Goal: Use online tool/utility: Utilize a website feature to perform a specific function

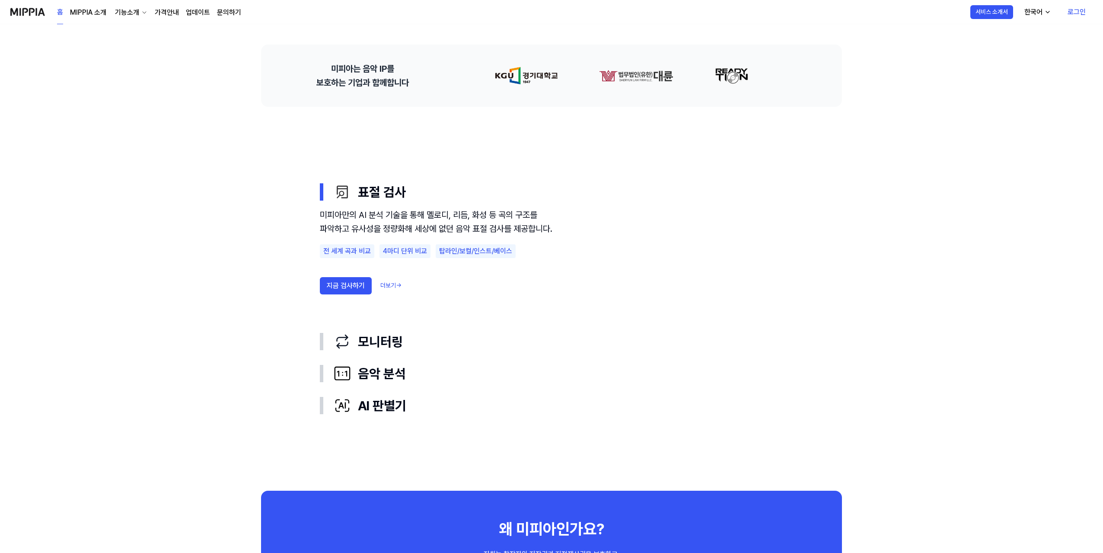
scroll to position [389, 0]
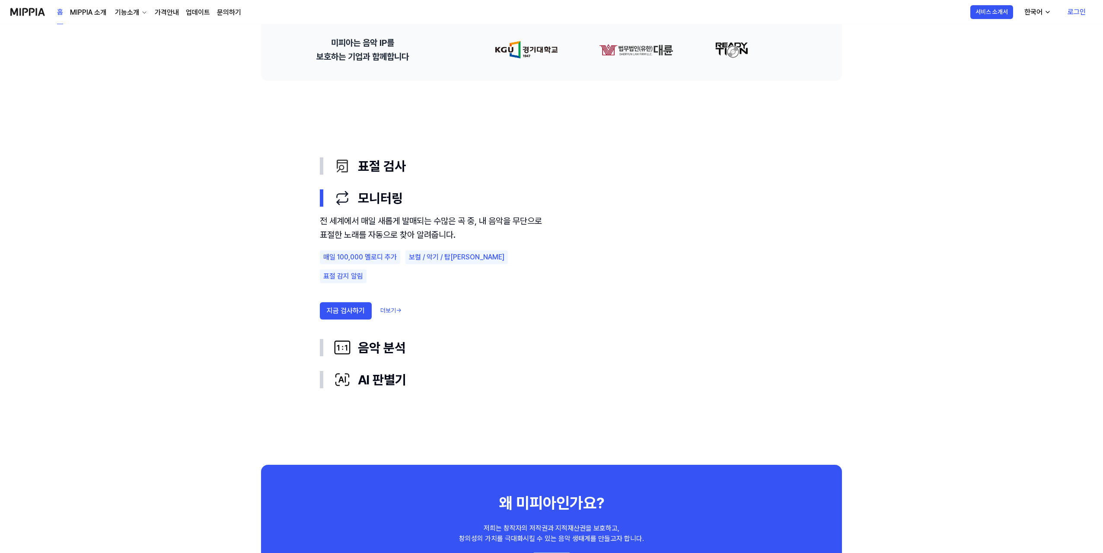
click at [528, 319] on div "전 세계에서 매일 새롭게 발매되는 수많은 곡 중, 내 음악을 무단으로 표절한 노래를 자동으로 찾아 알려줍니다. 매일 100,000 멜로디 추가…" at bounding box center [436, 269] width 233 height 111
click at [353, 302] on button "지금 검사하기" at bounding box center [346, 310] width 52 height 17
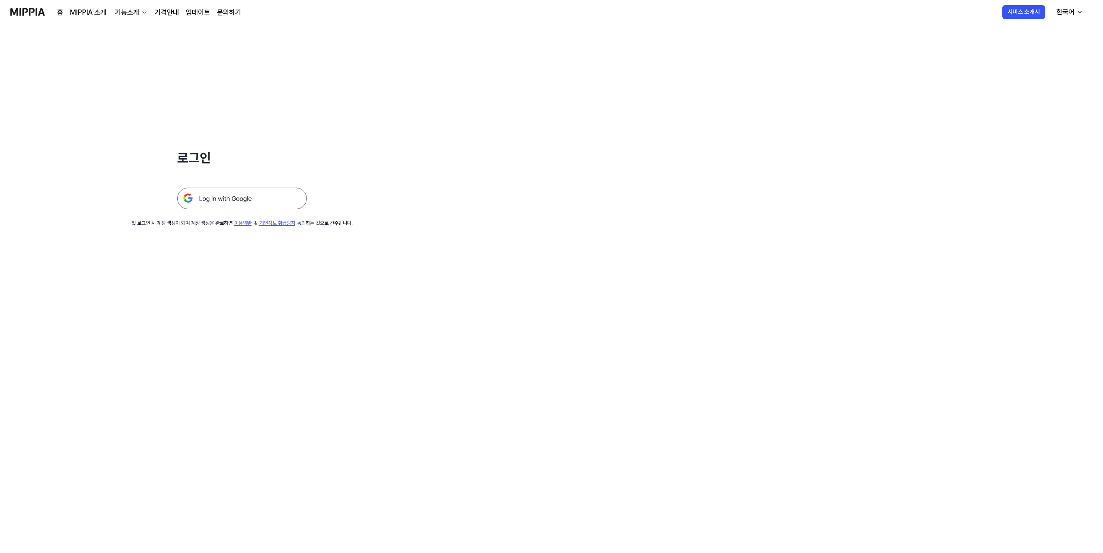
click at [275, 199] on img at bounding box center [242, 199] width 130 height 22
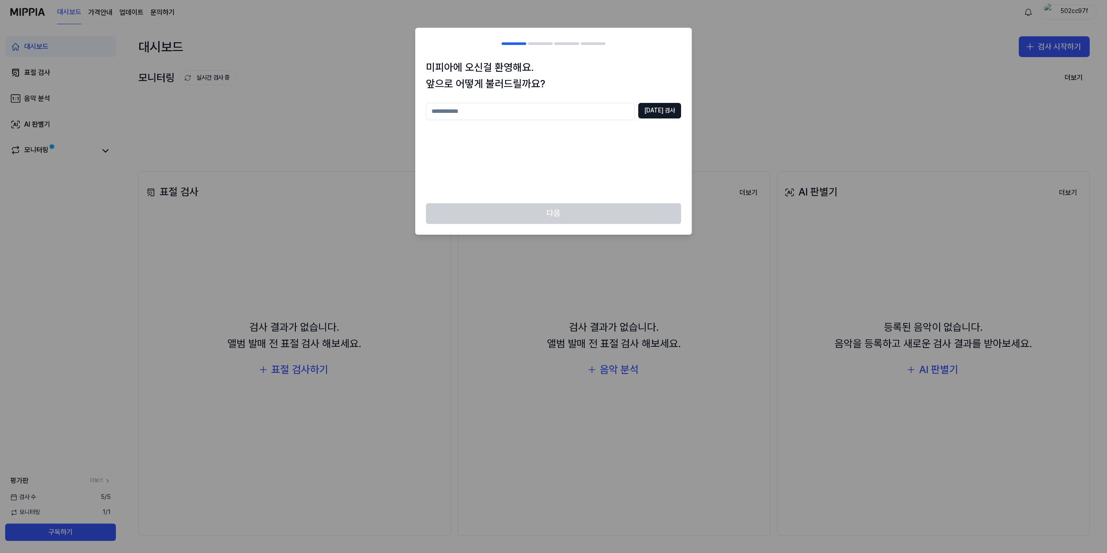
click at [581, 113] on input "text" at bounding box center [530, 111] width 209 height 17
type input "****"
click at [658, 115] on button "[DATE] 검사" at bounding box center [659, 111] width 43 height 16
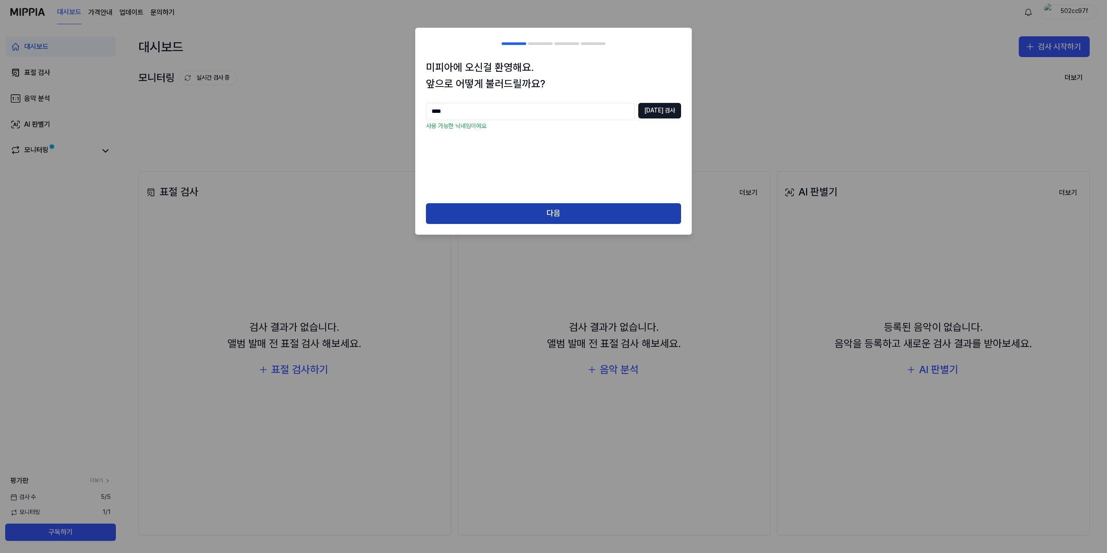
click at [574, 214] on button "다음" at bounding box center [553, 213] width 255 height 21
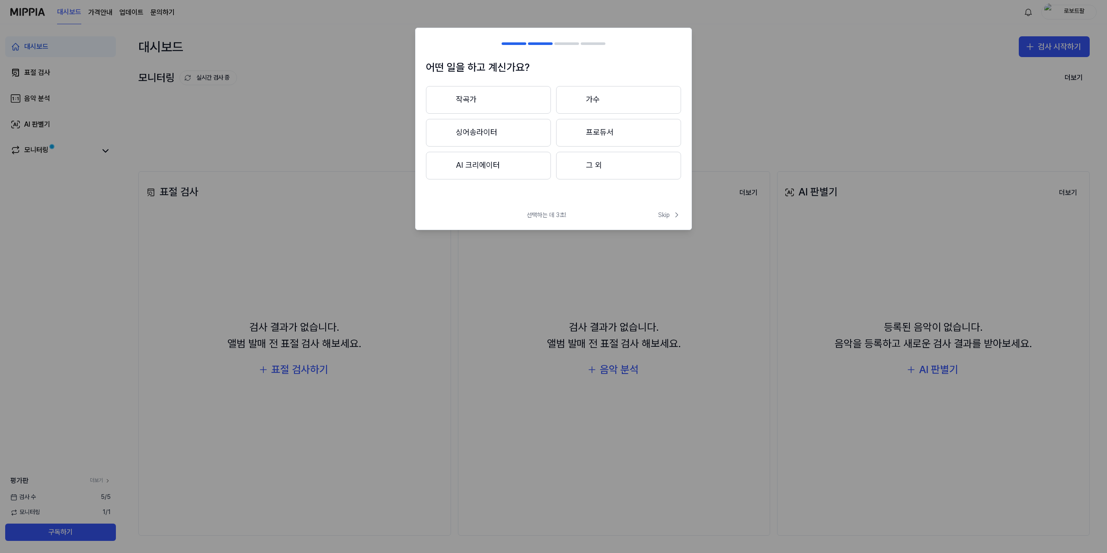
click at [582, 135] on button "프로듀서" at bounding box center [618, 133] width 125 height 28
click at [582, 135] on button "3년 이상" at bounding box center [618, 133] width 125 height 29
click at [541, 102] on button "대중가요" at bounding box center [488, 100] width 124 height 28
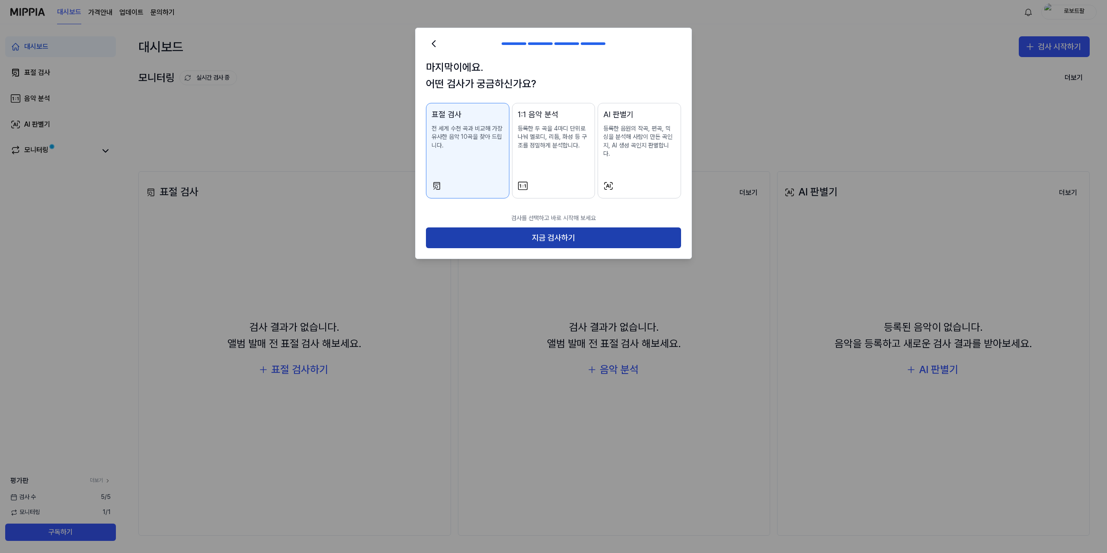
click at [566, 230] on button "지금 검사하기" at bounding box center [553, 237] width 255 height 21
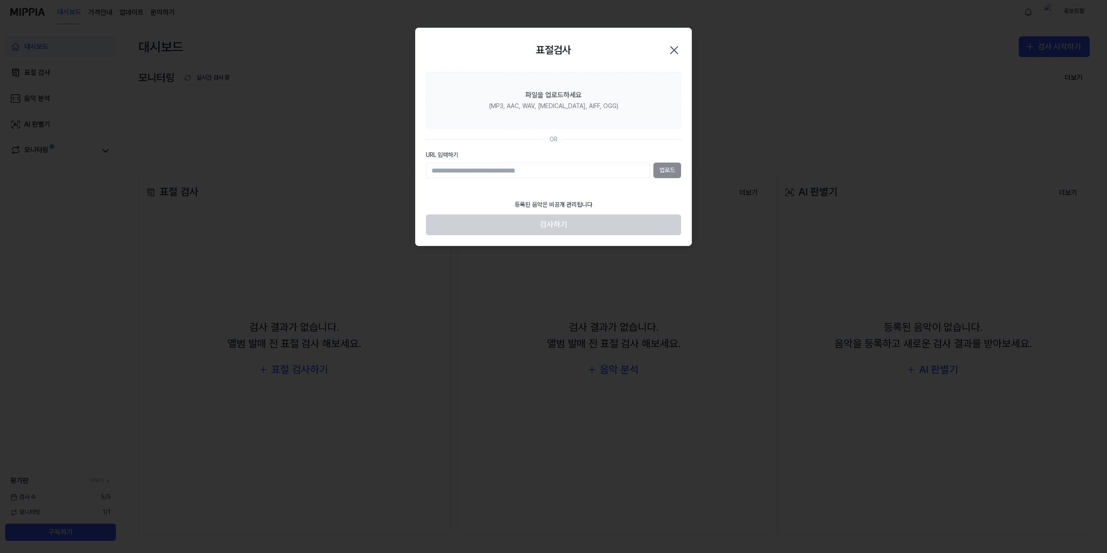
click at [670, 169] on div "업로드" at bounding box center [553, 171] width 255 height 16
click at [669, 170] on div "업로드" at bounding box center [553, 171] width 255 height 16
click at [664, 176] on div "업로드" at bounding box center [553, 171] width 255 height 16
click at [554, 149] on section "파일을 업로드하세요 (MP3, AAC, WAV, [MEDICAL_DATA], AIFF, OGG) OR URL 입력하기 업로드" at bounding box center [554, 133] width 276 height 123
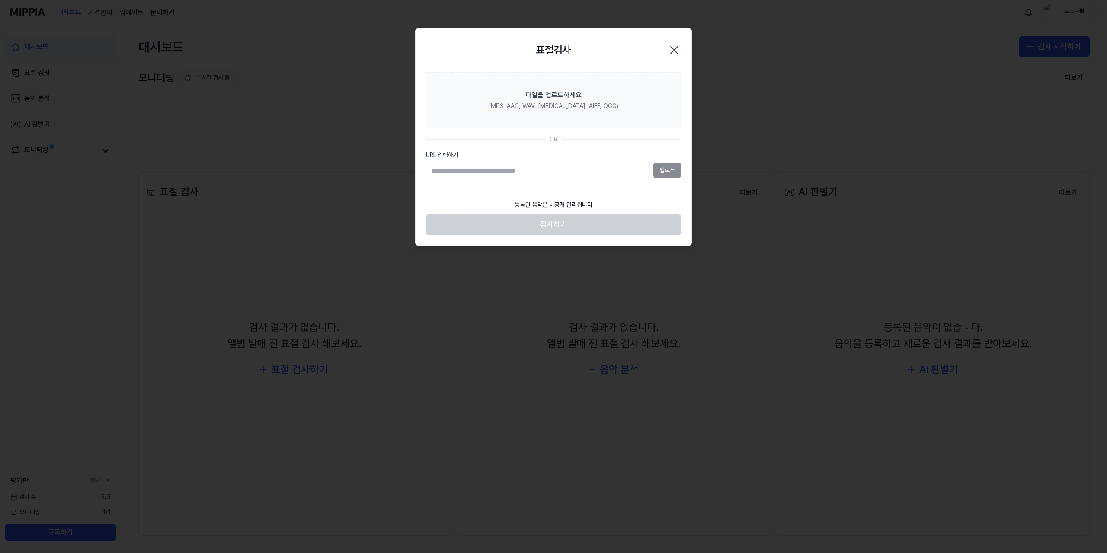
click at [457, 152] on label "URL 입력하기" at bounding box center [553, 155] width 255 height 9
click at [457, 163] on input "URL 입력하기" at bounding box center [538, 171] width 224 height 16
click at [465, 173] on input "URL 입력하기" at bounding box center [538, 171] width 224 height 16
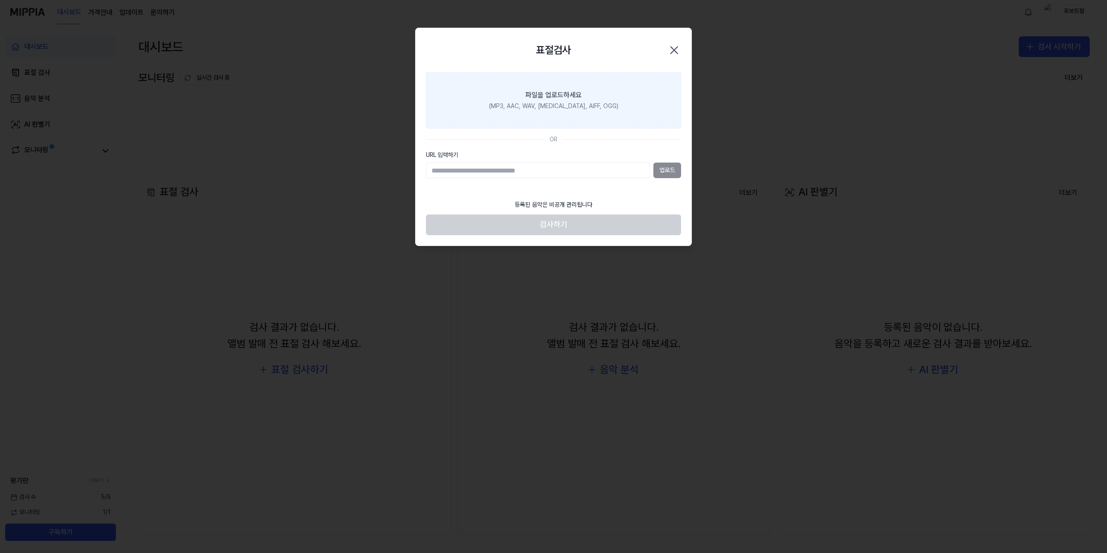
click at [584, 112] on label "파일을 업로드하세요 (MP3, AAC, WAV, [MEDICAL_DATA], AIFF, OGG)" at bounding box center [553, 100] width 255 height 56
click at [0, 0] on input "파일을 업로드하세요 (MP3, AAC, WAV, [MEDICAL_DATA], AIFF, OGG)" at bounding box center [0, 0] width 0 height 0
click at [604, 107] on label "파일을 업로드하세요 (MP3, AAC, WAV, [MEDICAL_DATA], AIFF, OGG)" at bounding box center [553, 100] width 255 height 56
click at [0, 0] on input "파일을 업로드하세요 (MP3, AAC, WAV, [MEDICAL_DATA], AIFF, OGG)" at bounding box center [0, 0] width 0 height 0
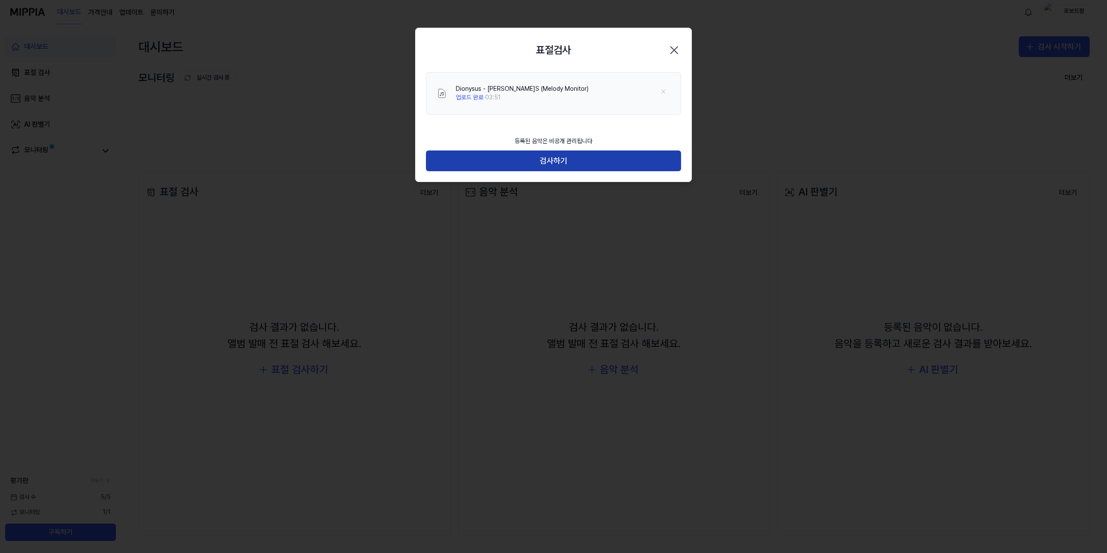
click at [511, 157] on button "검사하기" at bounding box center [553, 160] width 255 height 21
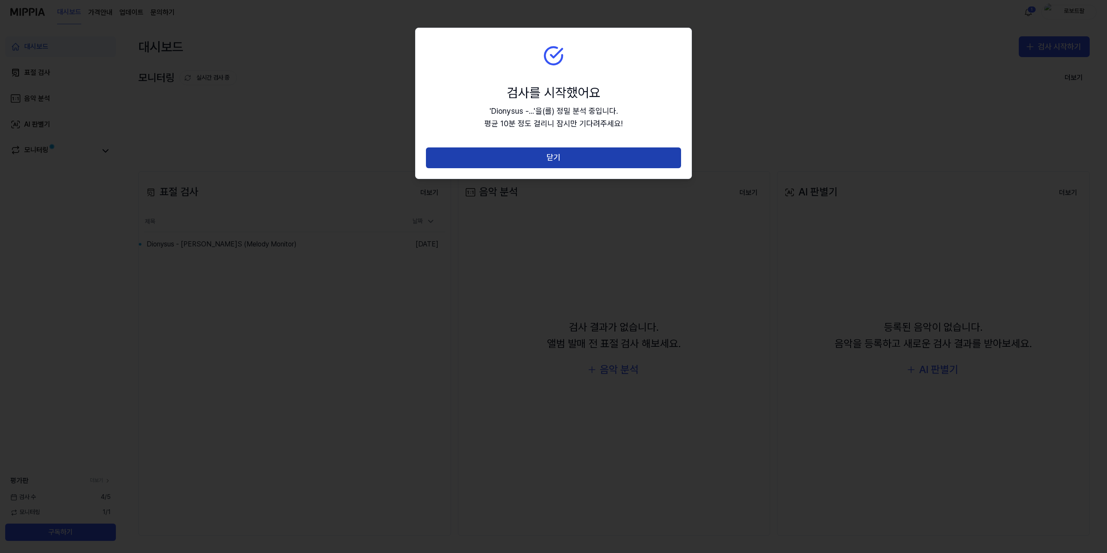
click at [572, 153] on button "닫기" at bounding box center [553, 157] width 255 height 21
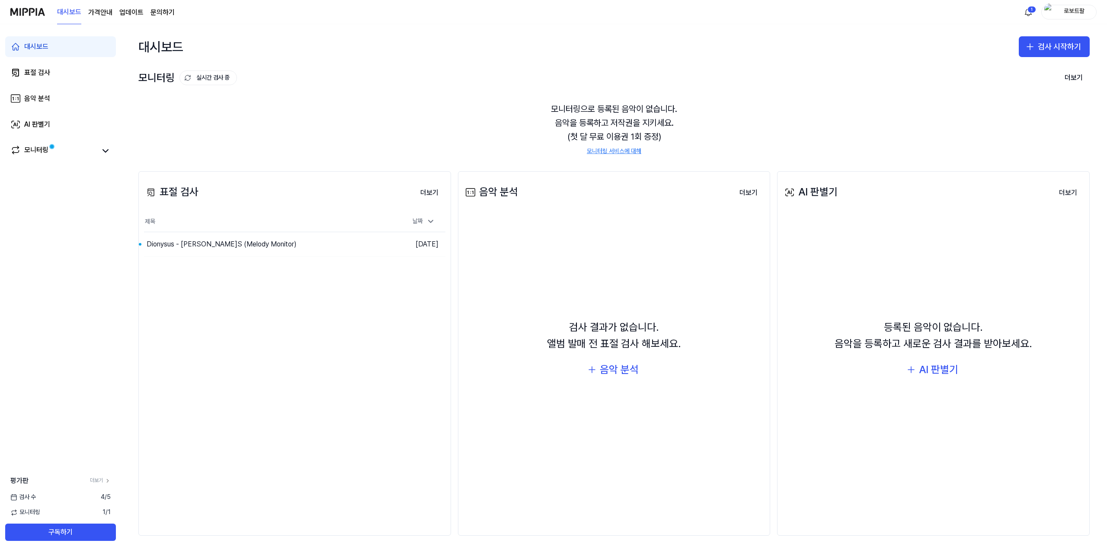
click at [384, 372] on div "표절 검사 더보기 표절 검사 제목 날짜 Dionysus - [PERSON_NAME]S (Melody Monitor) 이동하기 [DATE] 더보기" at bounding box center [294, 353] width 313 height 364
click at [99, 331] on div "대시보드 표절 검사 음악 분석 AI 판별기 모니터링 평가판 더보기 검사 [DATE] 모니터링 1 / 1 구독하기" at bounding box center [60, 288] width 121 height 529
click at [83, 390] on div "대시보드 표절 검사 음악 분석 AI 판별기 모니터링 평가판 더보기 검사 [DATE] 모니터링 1 / 1 구독하기" at bounding box center [60, 288] width 121 height 529
drag, startPoint x: 933, startPoint y: 0, endPoint x: 684, endPoint y: 16, distance: 250.0
click at [684, 16] on div "대시보드 가격안내 업데이트 문의하기 1 로보트팔" at bounding box center [553, 12] width 1086 height 24
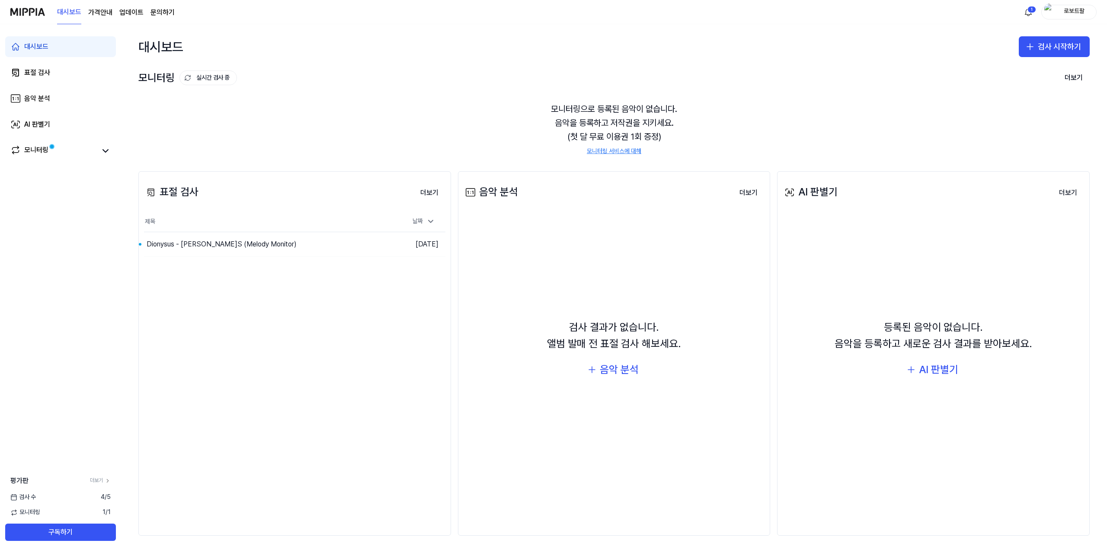
click at [400, 144] on div "모니터링으로 등록된 음악이 없습니다. 음악을 등록하고 저작권을 지키세요. (첫 달 무료 이용권 1회 증정) 모니터링 서비스에 대해" at bounding box center [613, 129] width 951 height 74
click at [94, 278] on div "대시보드 표절 검사 음악 분석 AI 판별기 모니터링 평가판 더보기 검사 [DATE] 모니터링 1 / 1 구독하기" at bounding box center [60, 288] width 121 height 529
